Goal: Information Seeking & Learning: Compare options

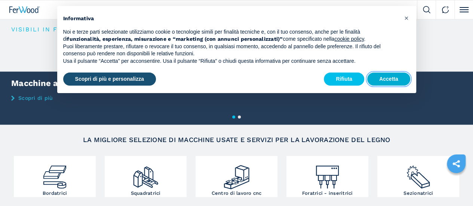
click at [399, 78] on button "Accetta" at bounding box center [388, 79] width 43 height 13
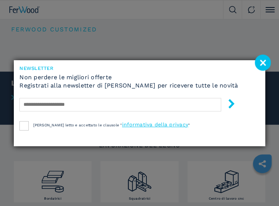
click at [266, 60] on image at bounding box center [263, 63] width 16 height 16
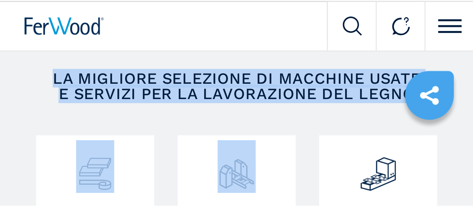
scroll to position [120, 0]
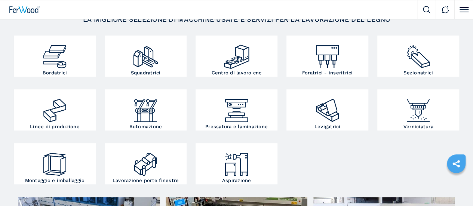
click at [0, 0] on div "Compriamo Vendiamo Azienda FW Magazine Video Gallery" at bounding box center [0, 0] width 0 height 0
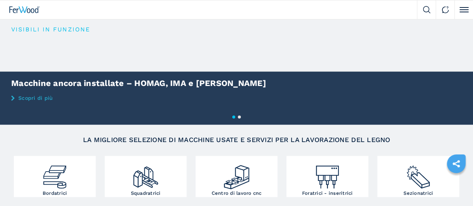
click at [241, 119] on button "2" at bounding box center [239, 117] width 3 height 3
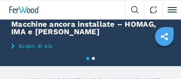
scroll to position [75, 0]
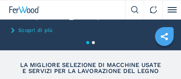
click at [94, 41] on button "2" at bounding box center [93, 42] width 3 height 3
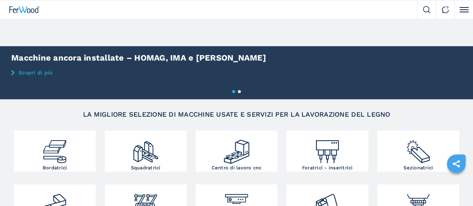
scroll to position [0, 0]
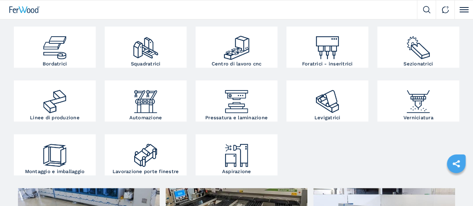
scroll to position [150, 0]
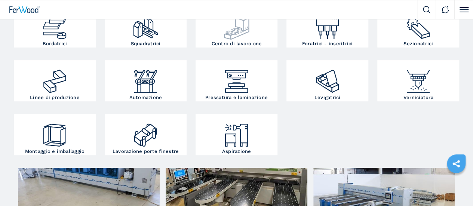
click at [198, 41] on div at bounding box center [237, 24] width 78 height 33
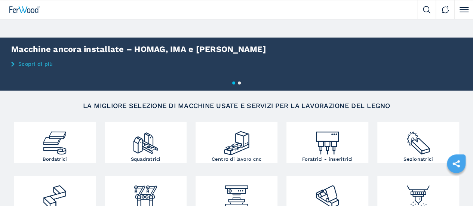
scroll to position [112, 0]
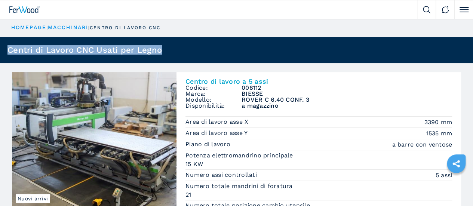
drag, startPoint x: 187, startPoint y: 77, endPoint x: 364, endPoint y: 73, distance: 177.4
click at [162, 54] on h1 "Centri di Lavoro CNC Usati per Legno" at bounding box center [84, 50] width 155 height 8
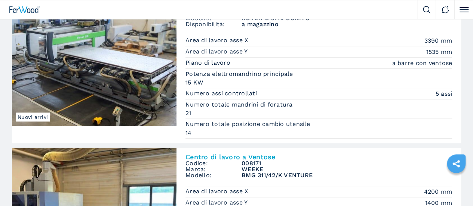
scroll to position [150, 0]
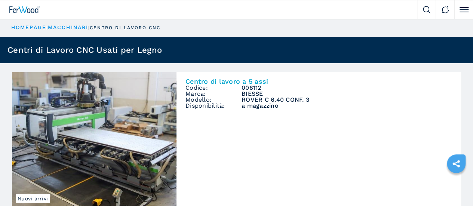
click at [0, 0] on img at bounding box center [0, 0] width 0 height 0
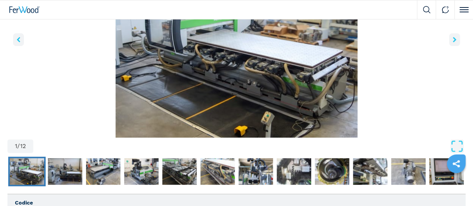
scroll to position [75, 0]
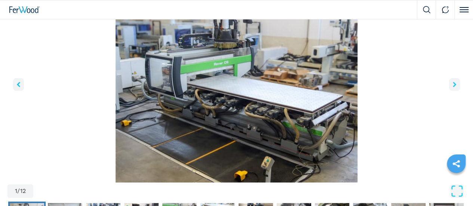
click at [453, 87] on icon "right-button" at bounding box center [454, 84] width 3 height 5
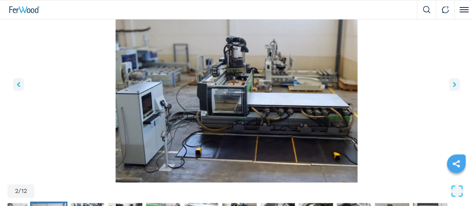
drag, startPoint x: 286, startPoint y: 132, endPoint x: 287, endPoint y: 138, distance: 5.4
click at [449, 91] on button "right-button" at bounding box center [454, 84] width 11 height 13
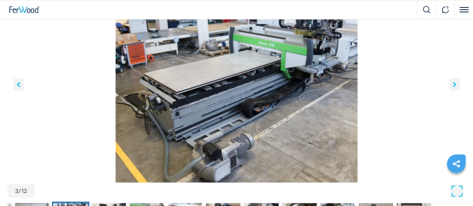
click at [449, 91] on button "right-button" at bounding box center [454, 84] width 11 height 13
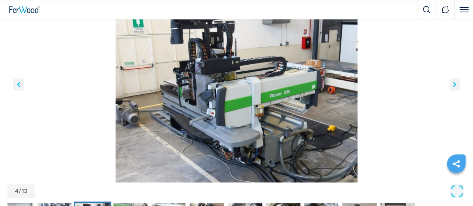
click at [453, 87] on icon "right-button" at bounding box center [454, 84] width 3 height 5
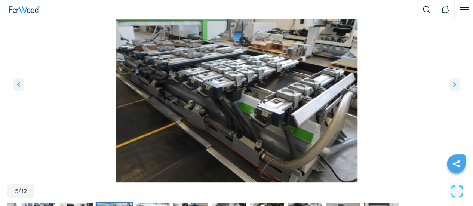
click at [453, 87] on icon "right-button" at bounding box center [454, 84] width 3 height 5
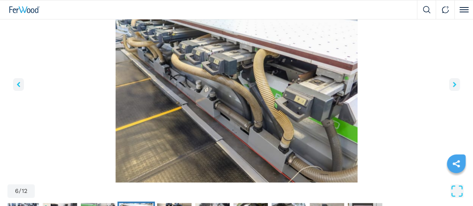
click at [453, 87] on icon "right-button" at bounding box center [454, 84] width 3 height 5
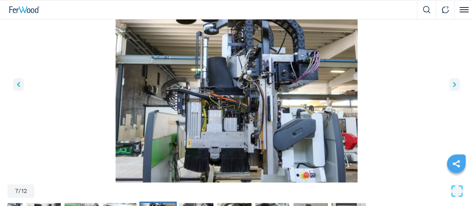
click at [453, 87] on icon "right-button" at bounding box center [454, 84] width 3 height 5
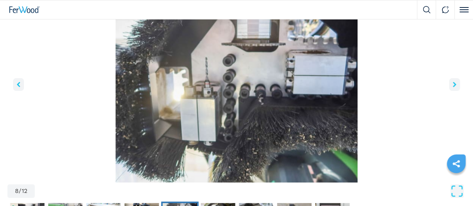
click at [453, 87] on icon "right-button" at bounding box center [454, 84] width 3 height 5
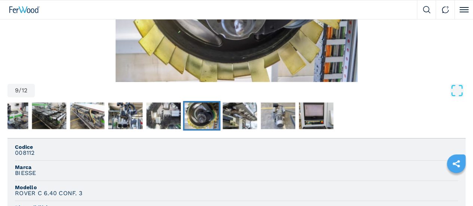
scroll to position [187, 0]
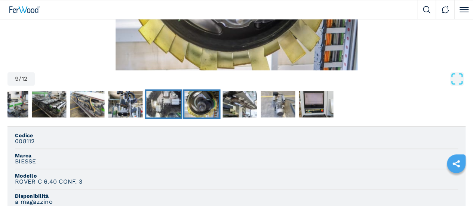
click at [161, 118] on img "Go to Slide 8" at bounding box center [163, 104] width 34 height 27
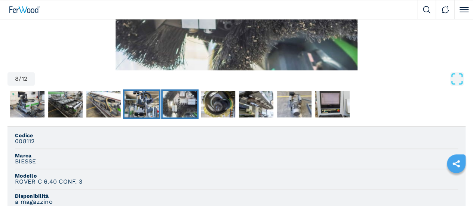
click at [146, 118] on img "Go to Slide 7" at bounding box center [141, 104] width 34 height 27
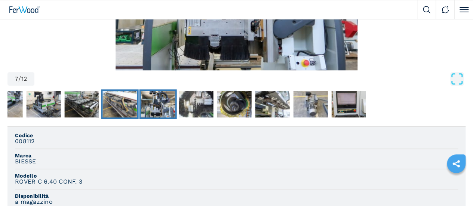
click at [123, 118] on img "Go to Slide 6" at bounding box center [120, 104] width 34 height 27
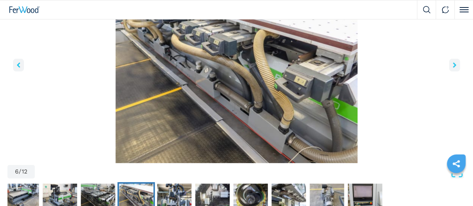
scroll to position [75, 0]
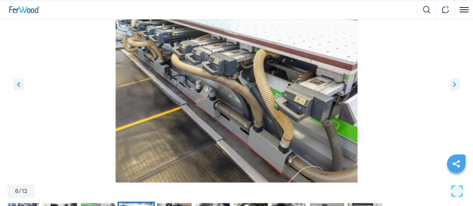
click at [143, 128] on img "Go to Slide 6" at bounding box center [236, 91] width 458 height 181
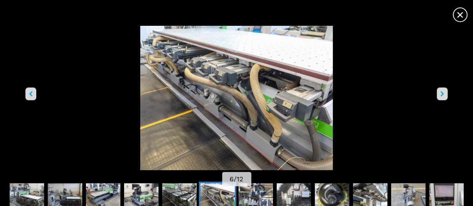
click at [441, 92] on icon "right-button" at bounding box center [442, 93] width 3 height 5
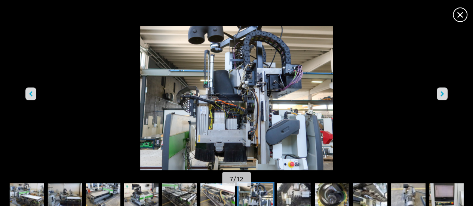
click at [441, 92] on icon "right-button" at bounding box center [442, 93] width 3 height 5
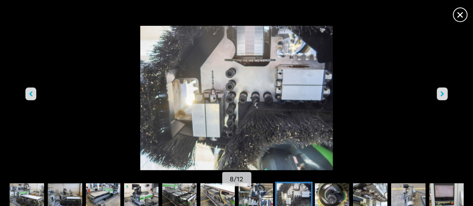
click at [441, 92] on icon "right-button" at bounding box center [442, 93] width 3 height 5
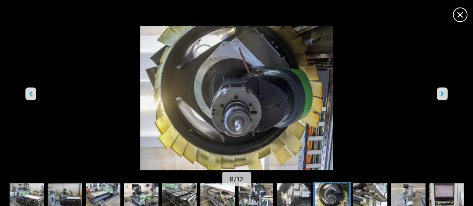
click at [441, 92] on icon "right-button" at bounding box center [442, 93] width 3 height 5
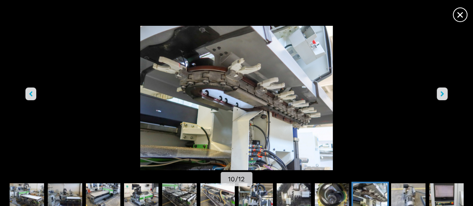
click at [441, 92] on icon "right-button" at bounding box center [442, 93] width 3 height 5
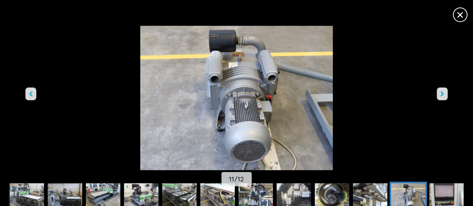
click at [441, 92] on icon "right-button" at bounding box center [442, 93] width 3 height 5
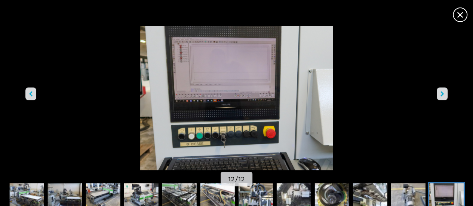
click at [441, 92] on icon "right-button" at bounding box center [442, 93] width 3 height 5
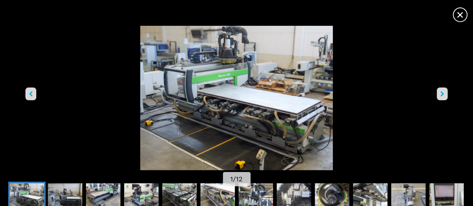
drag, startPoint x: 406, startPoint y: 9, endPoint x: 330, endPoint y: 54, distance: 88.9
click at [377, 53] on div "× 1 / 12" at bounding box center [236, 93] width 473 height 172
click at [437, 91] on button "right-button" at bounding box center [442, 94] width 11 height 13
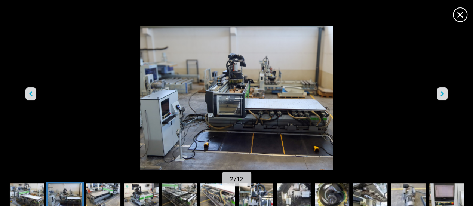
click at [437, 91] on button "right-button" at bounding box center [442, 94] width 11 height 13
click at [454, 9] on span "×" at bounding box center [460, 13] width 13 height 13
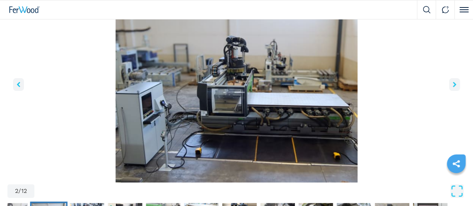
drag, startPoint x: 142, startPoint y: 100, endPoint x: 26, endPoint y: 126, distance: 119.4
click at [24, 91] on button "left-button" at bounding box center [18, 84] width 11 height 13
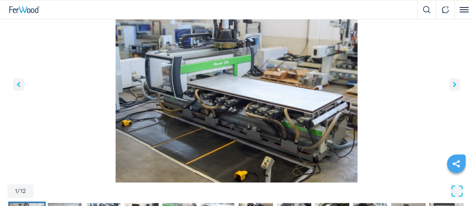
click at [20, 87] on icon "left-button" at bounding box center [18, 84] width 3 height 5
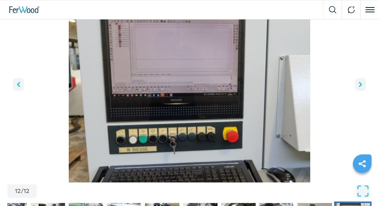
click at [361, 90] on button "right-button" at bounding box center [360, 84] width 11 height 13
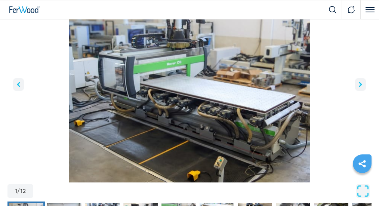
click at [361, 87] on icon "right-button" at bounding box center [360, 84] width 3 height 5
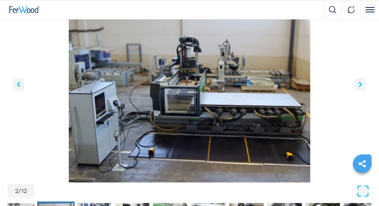
click at [31, 15] on div at bounding box center [161, 9] width 323 height 19
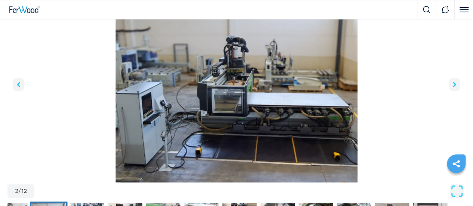
click at [0, 0] on link "Vendiamo" at bounding box center [0, 0] width 0 height 0
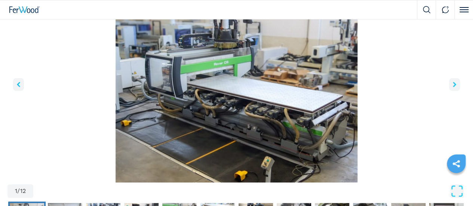
scroll to position [0, 0]
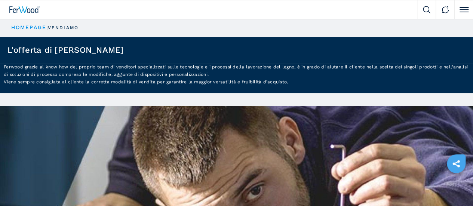
click at [0, 0] on button "Macchinari" at bounding box center [0, 0] width 0 height 0
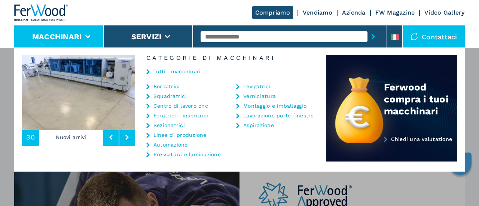
click at [172, 87] on link "Bordatrici" at bounding box center [166, 86] width 27 height 5
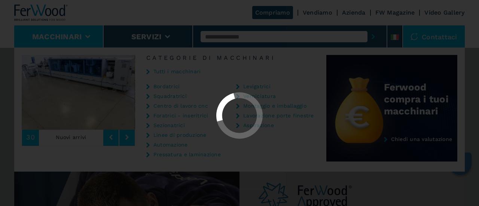
select select "**********"
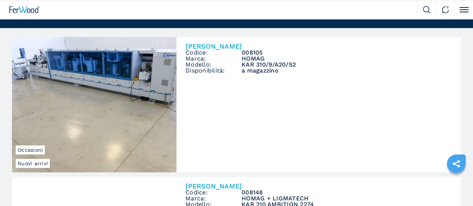
scroll to position [112, 0]
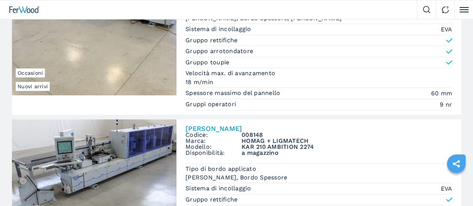
click at [0, 0] on img at bounding box center [0, 0] width 0 height 0
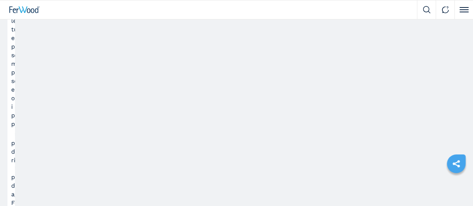
scroll to position [1206, 0]
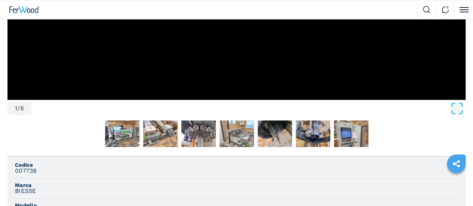
scroll to position [299, 0]
